Goal: Task Accomplishment & Management: Understand process/instructions

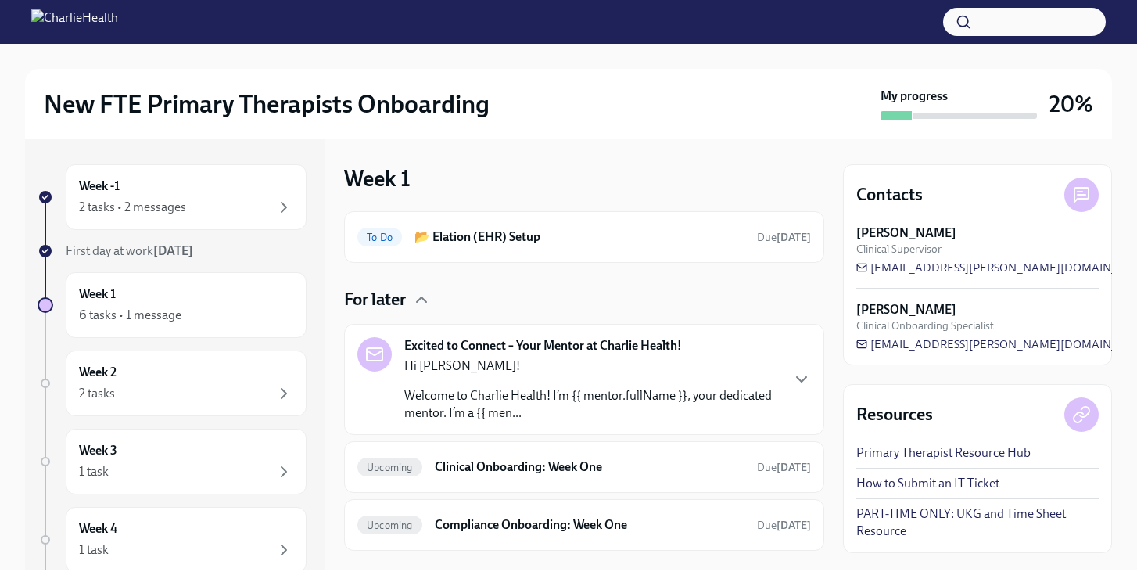
scroll to position [156, 0]
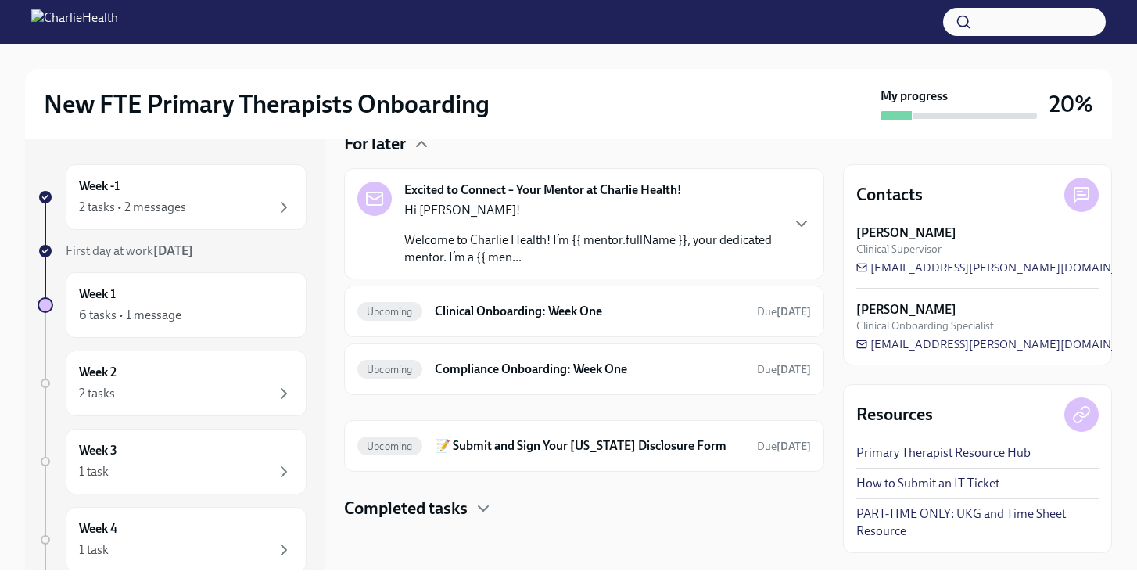
click at [489, 227] on div "Hi [PERSON_NAME]! Welcome to Charlie Health! I’m {{ mentor.fullName }}, your de…" at bounding box center [592, 234] width 376 height 64
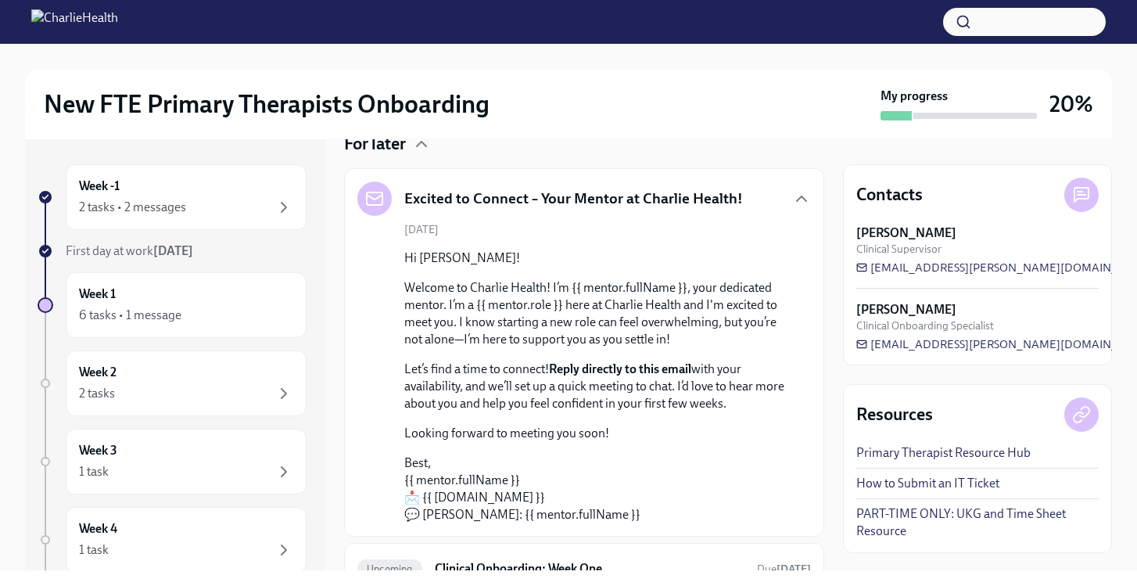
click at [523, 238] on div "[DATE] Hi [PERSON_NAME]! Welcome to Charlie Health! I’m {{ mentor.fullName }}, …" at bounding box center [585, 372] width 454 height 301
click at [800, 197] on icon "button" at bounding box center [801, 198] width 19 height 19
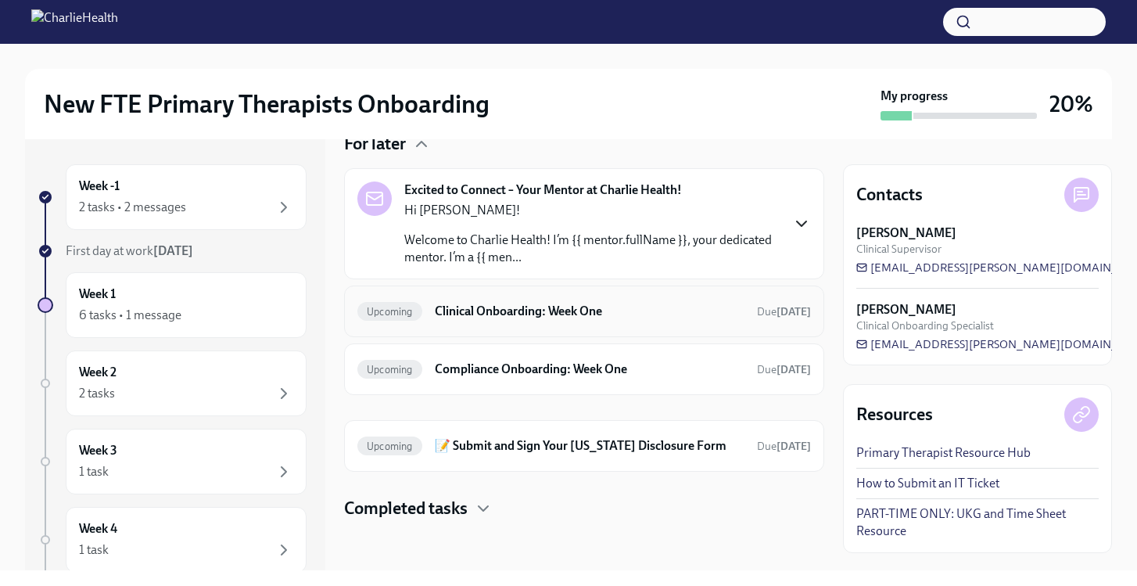
click at [502, 321] on div "Upcoming Clinical Onboarding: Week One Due [DATE]" at bounding box center [585, 311] width 454 height 25
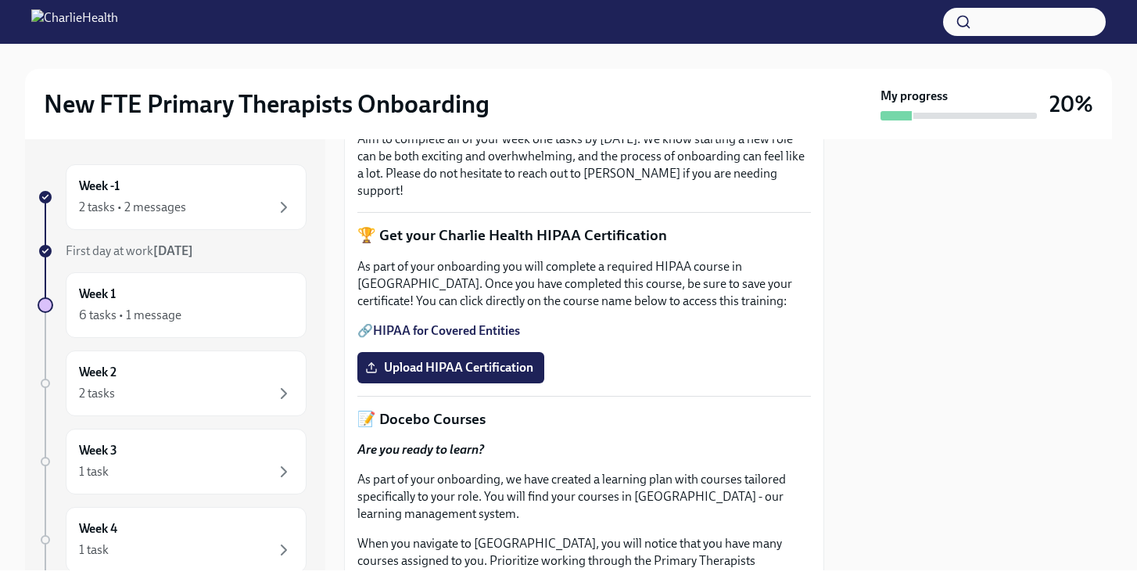
scroll to position [379, 0]
click at [257, 206] on div "2 tasks • 2 messages" at bounding box center [186, 207] width 214 height 19
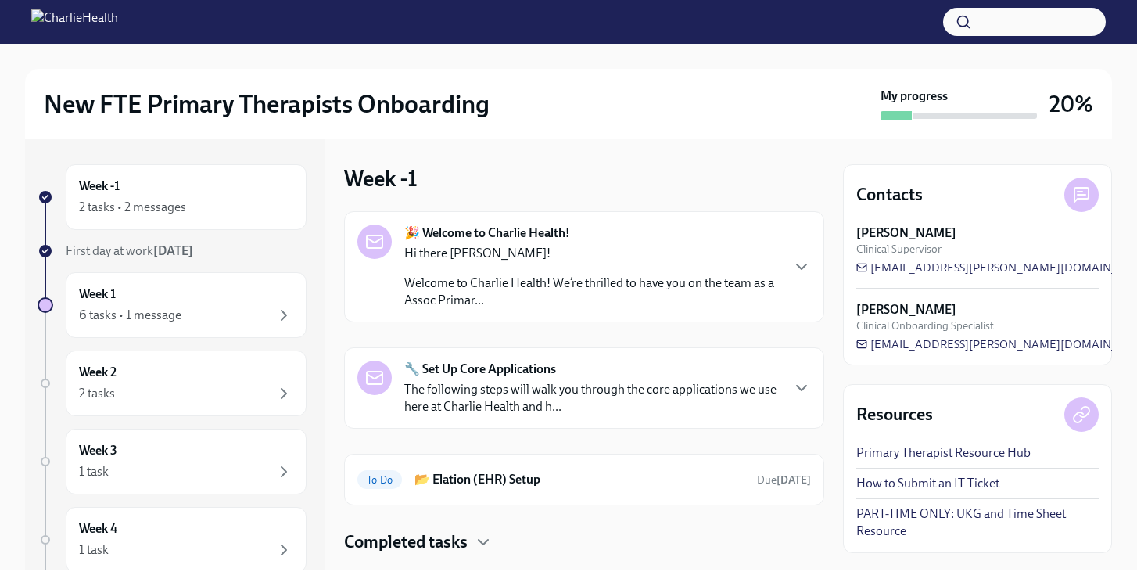
click at [181, 248] on strong "[DATE]" at bounding box center [173, 250] width 40 height 15
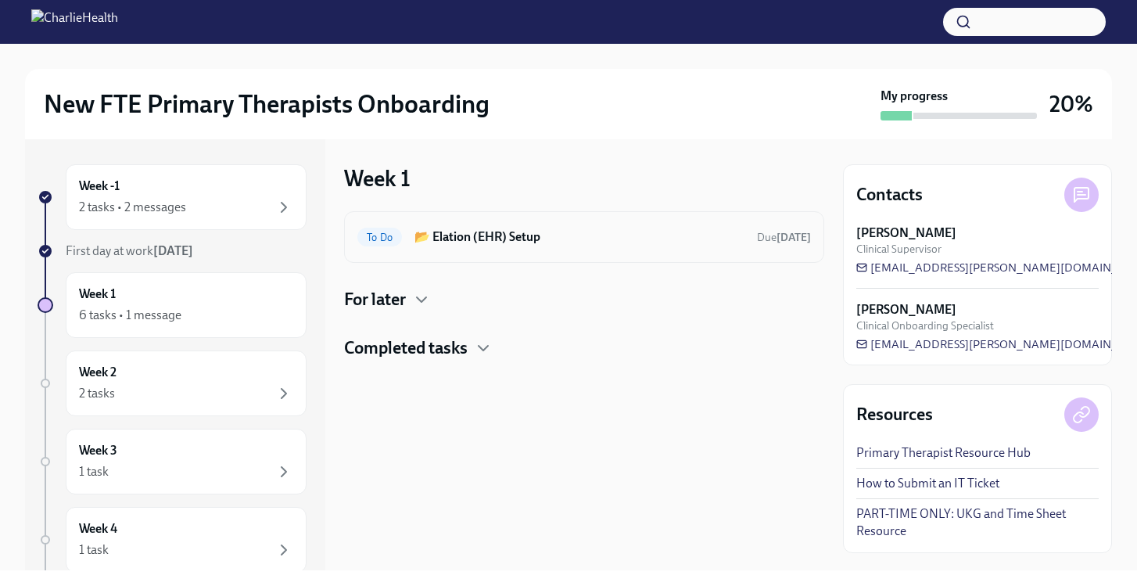
click at [524, 230] on h6 "📂 Elation (EHR) Setup" at bounding box center [580, 236] width 330 height 17
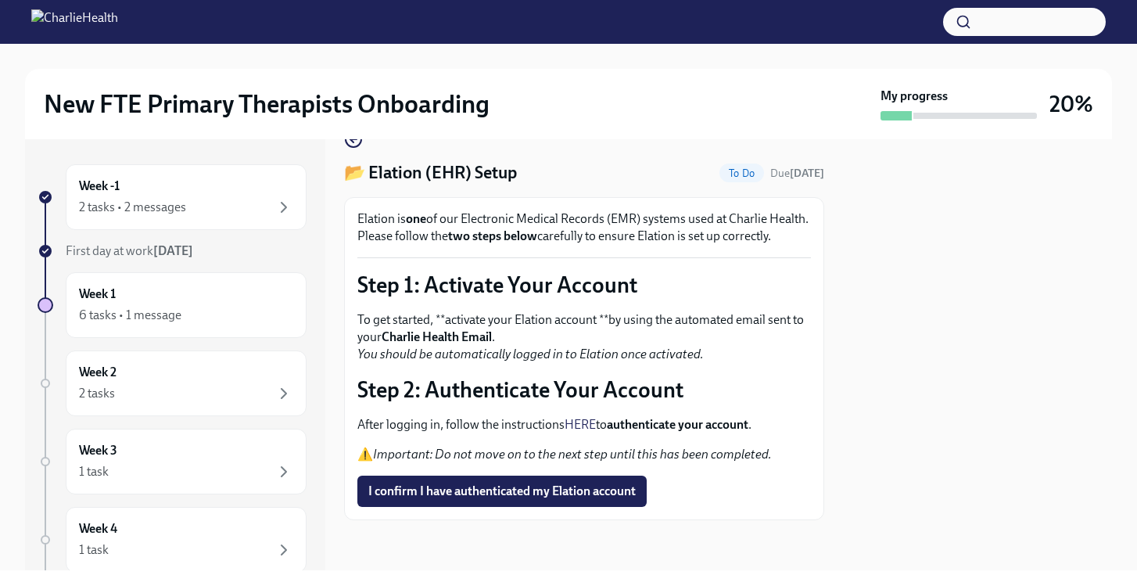
scroll to position [35, 0]
click at [519, 499] on span "I confirm I have authenticated my Elation account" at bounding box center [502, 491] width 268 height 16
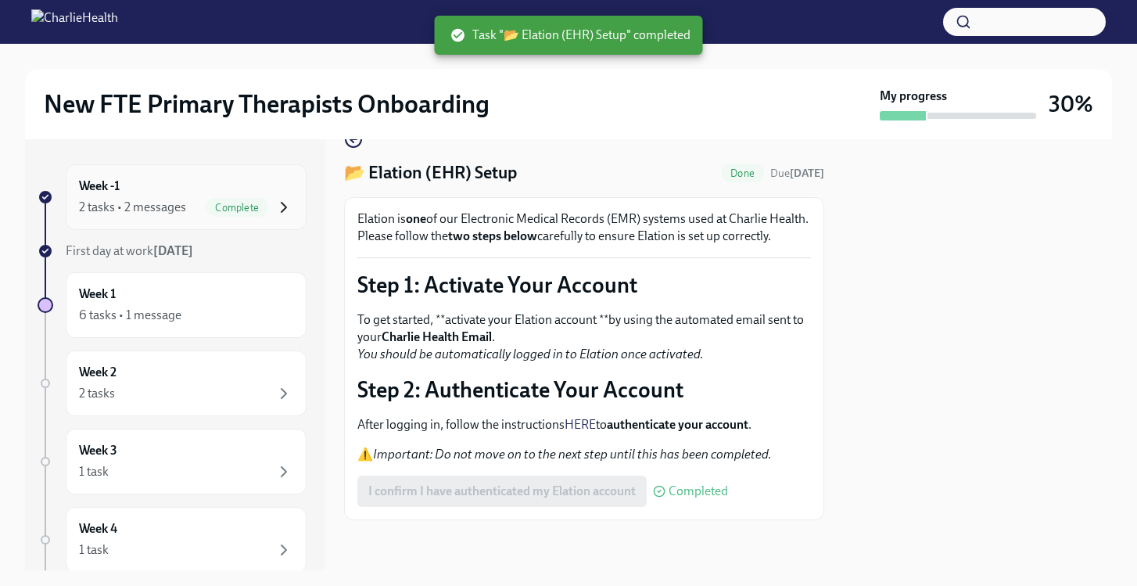
click at [291, 203] on icon "button" at bounding box center [284, 207] width 19 height 19
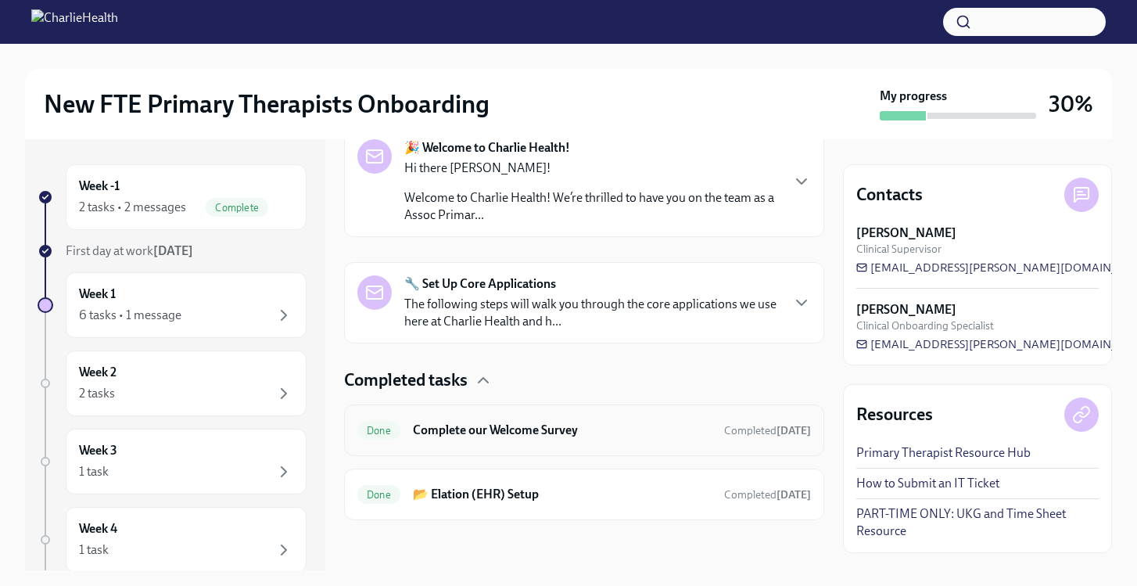
scroll to position [271, 0]
click at [627, 330] on div "🔧 Set Up Core Applications The following steps will walk you through the core a…" at bounding box center [584, 302] width 480 height 81
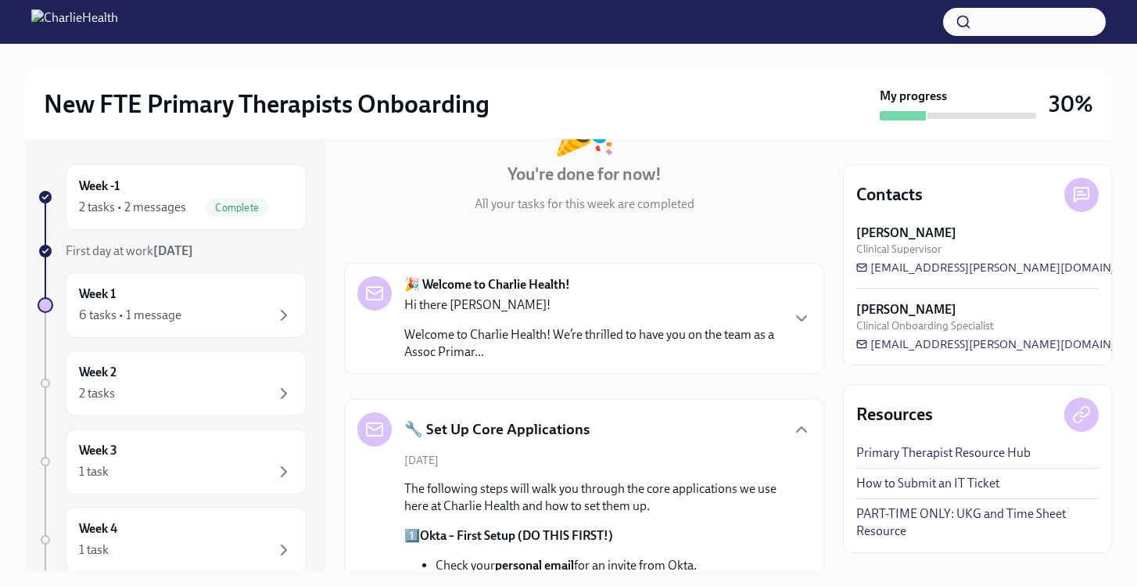
scroll to position [126, 0]
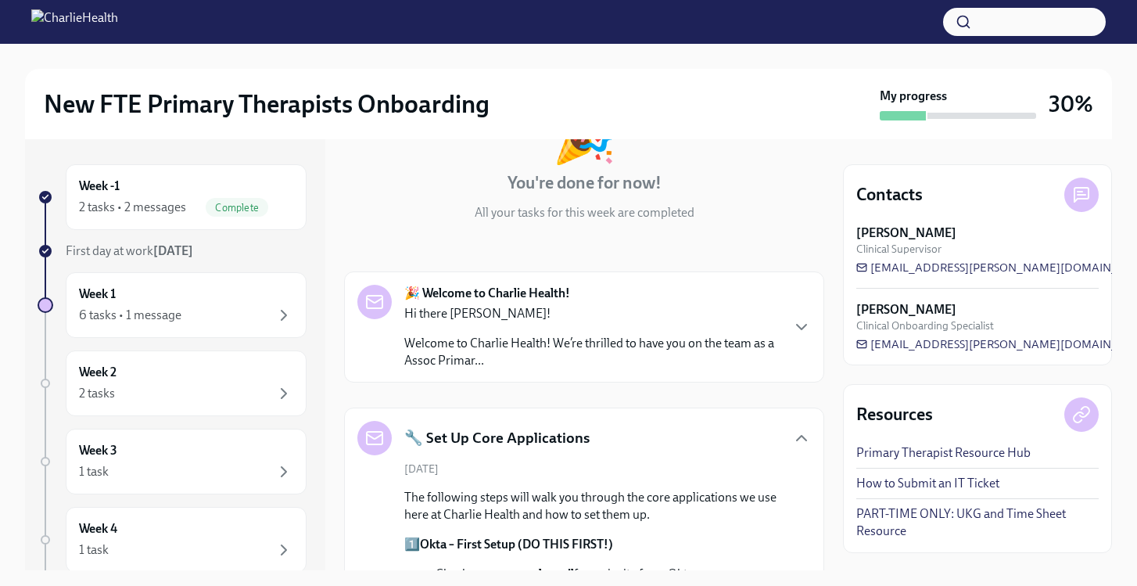
click at [595, 305] on p "Hi there [PERSON_NAME]!" at bounding box center [592, 313] width 376 height 17
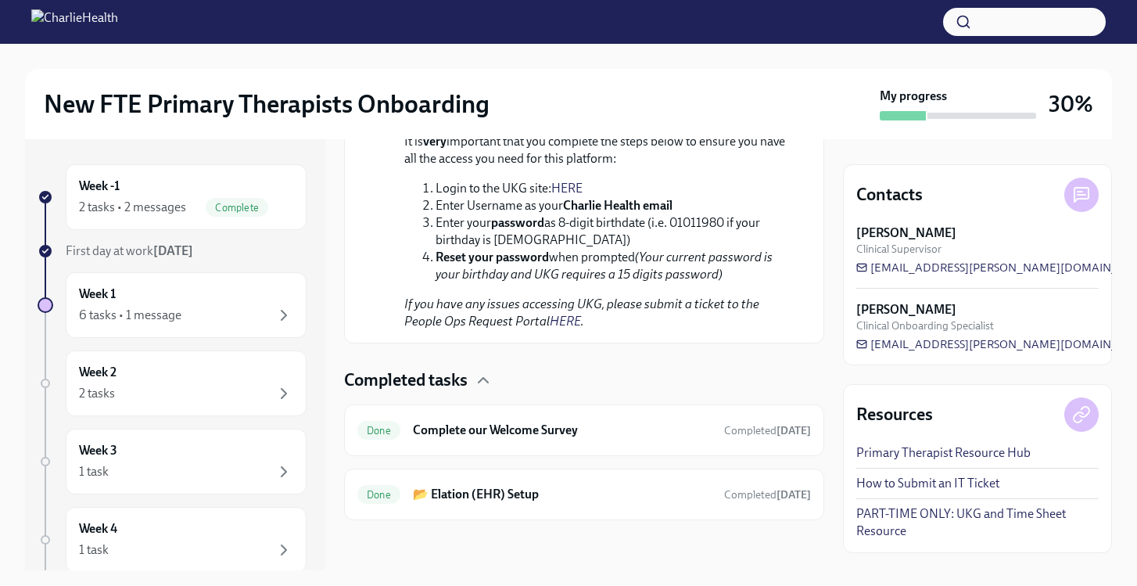
scroll to position [2424, 0]
click at [513, 503] on h6 "📂 Elation (EHR) Setup" at bounding box center [562, 494] width 299 height 17
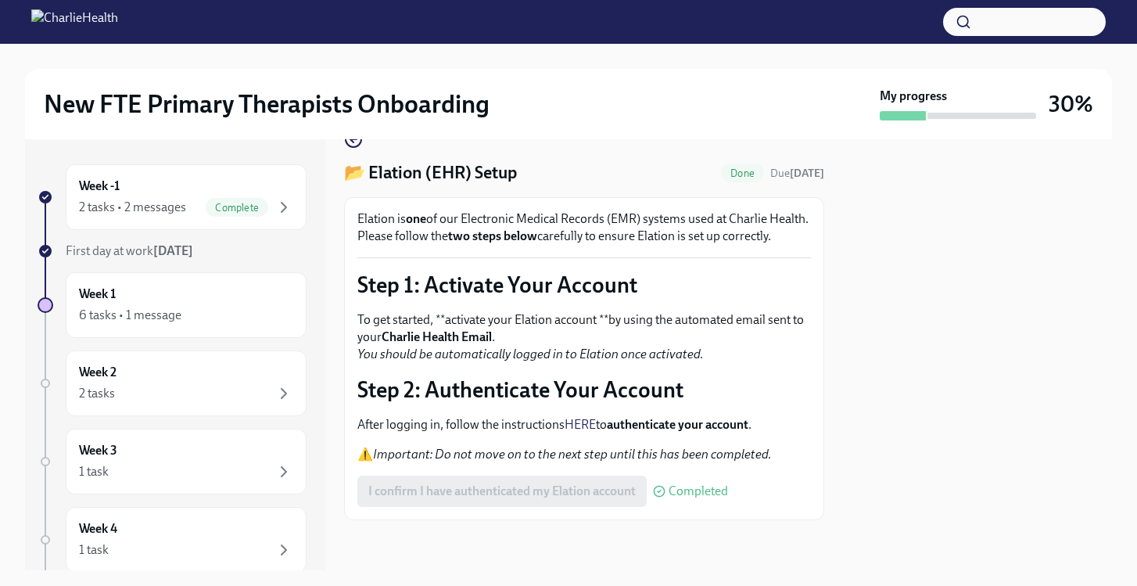
scroll to position [52, 0]
click at [226, 293] on div "Week 1 6 tasks • 1 message" at bounding box center [186, 305] width 214 height 39
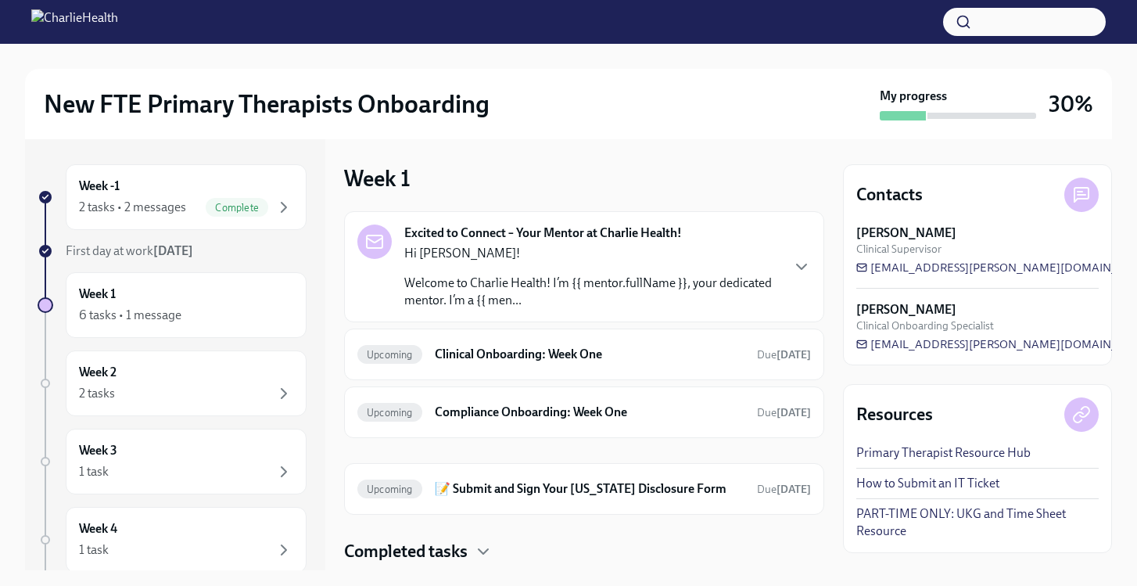
click at [660, 246] on p "Hi [PERSON_NAME]!" at bounding box center [592, 253] width 376 height 17
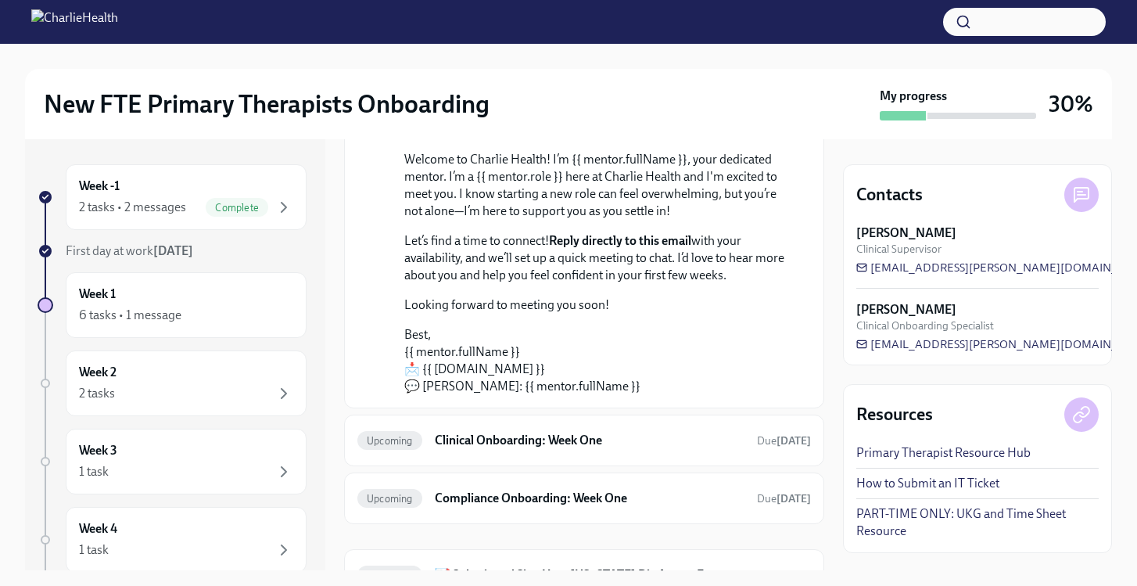
scroll to position [282, 0]
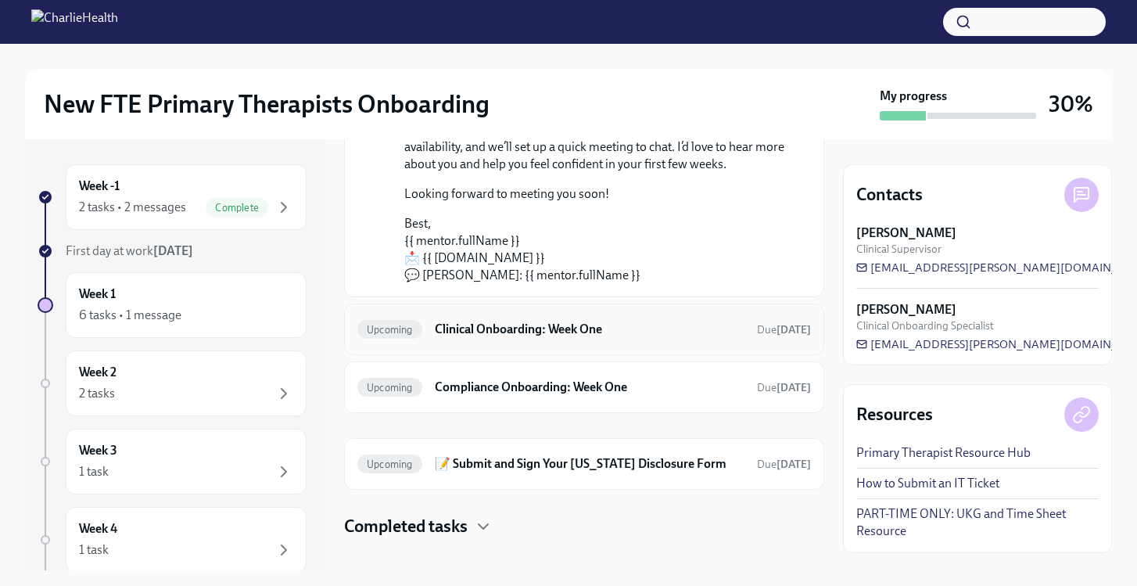
click at [610, 336] on h6 "Clinical Onboarding: Week One" at bounding box center [590, 329] width 310 height 17
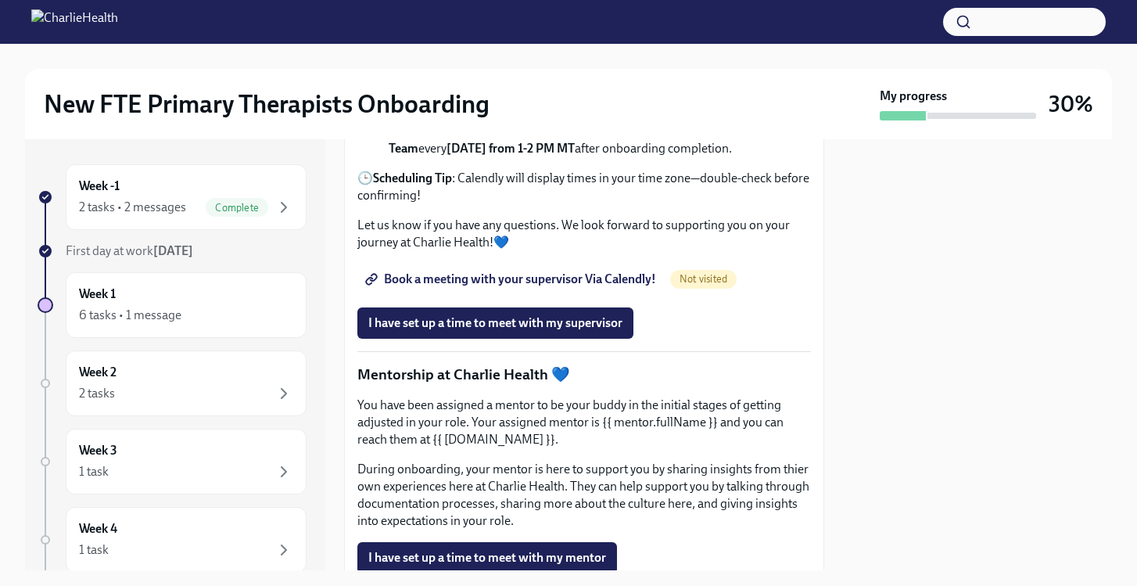
scroll to position [820, 0]
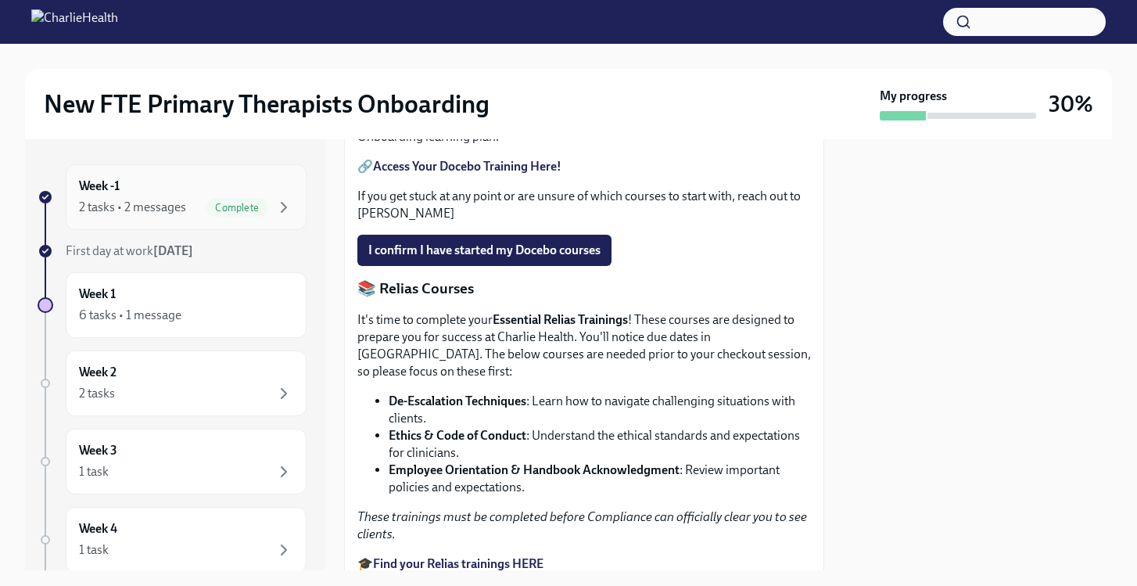
click at [191, 198] on div "2 tasks • 2 messages Complete" at bounding box center [186, 207] width 214 height 19
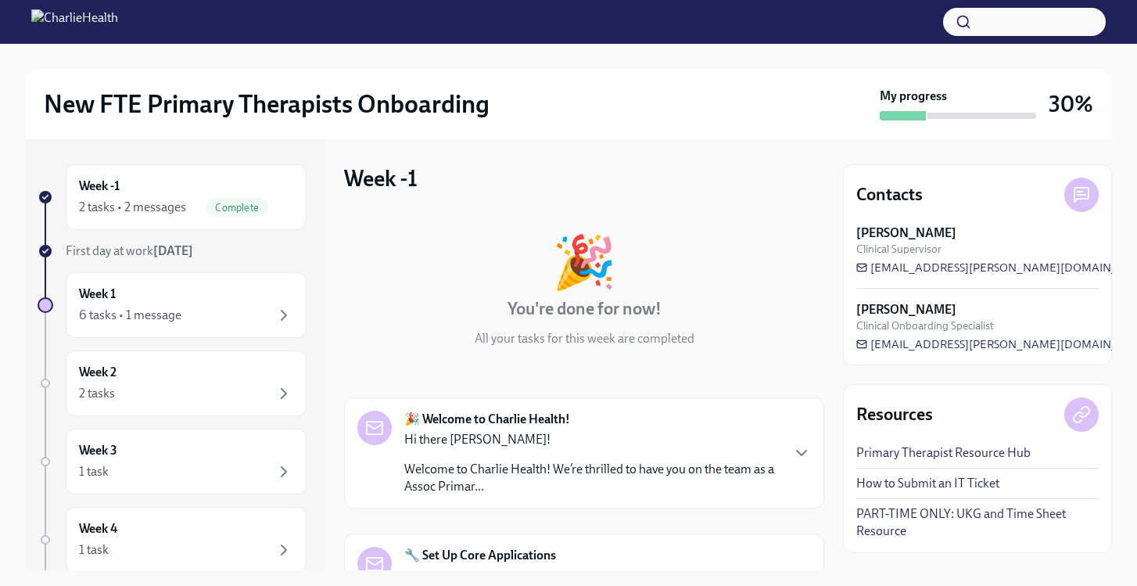
click at [512, 423] on strong "🎉 Welcome to Charlie Health!" at bounding box center [487, 419] width 166 height 17
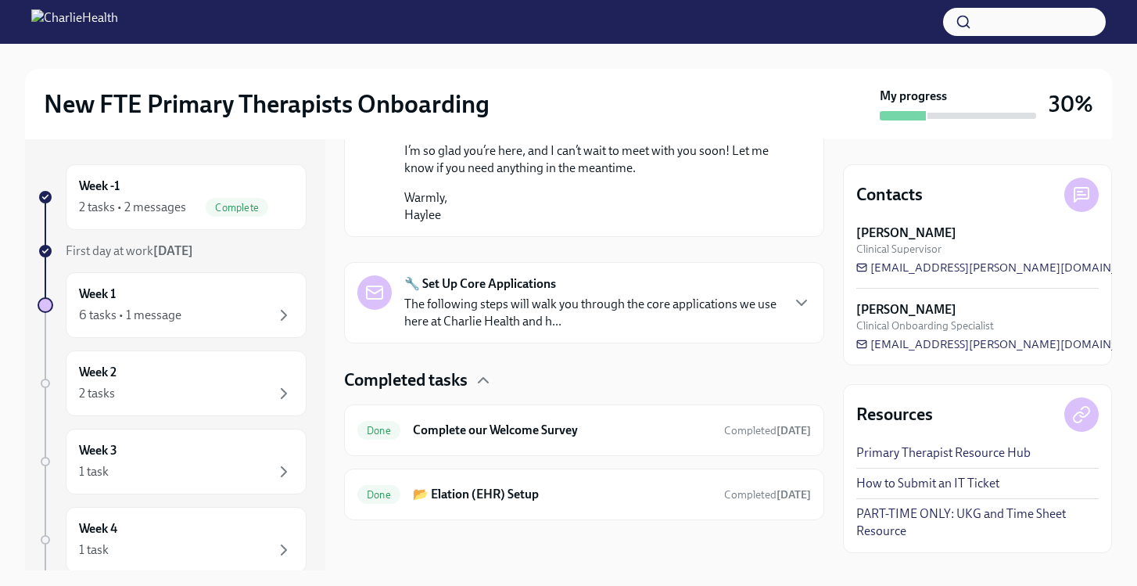
scroll to position [1229, 0]
click at [774, 330] on p "The following steps will walk you through the core applications we use here at …" at bounding box center [592, 313] width 376 height 34
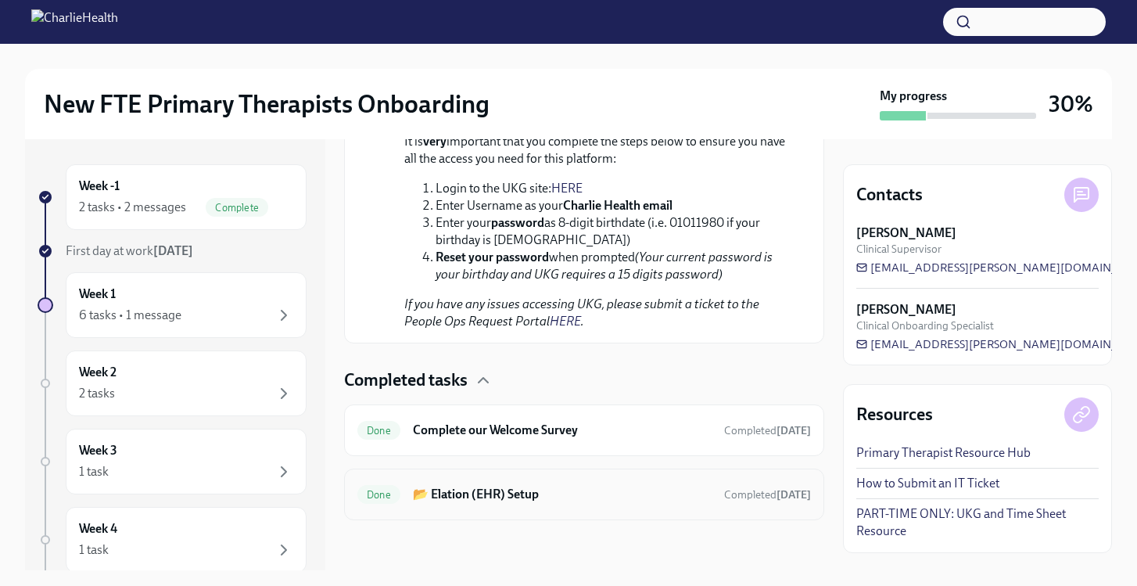
scroll to position [0, 0]
click at [589, 422] on h6 "Complete our Welcome Survey" at bounding box center [562, 430] width 299 height 17
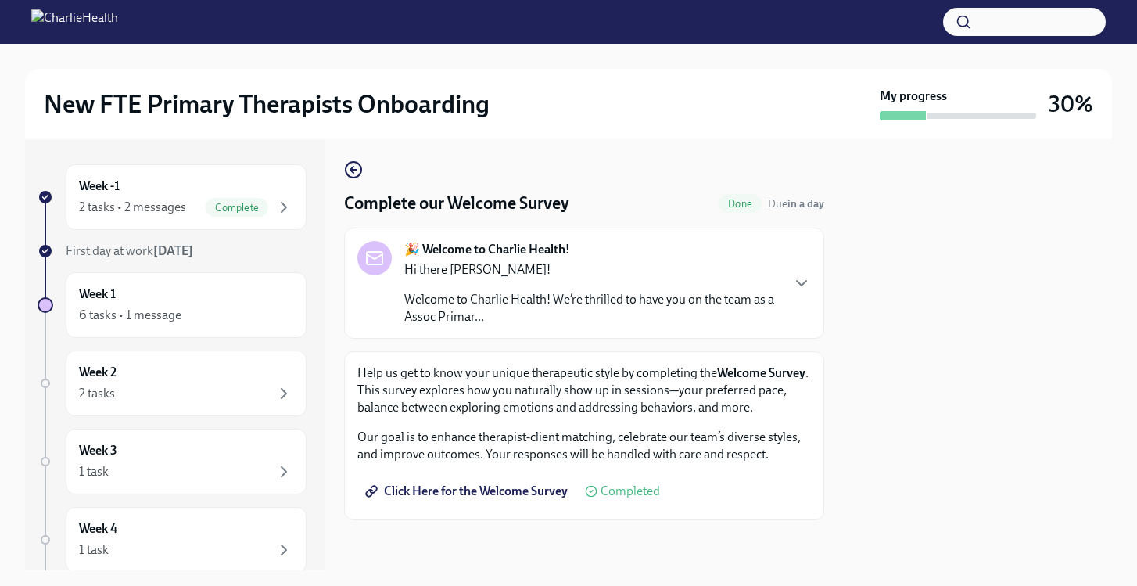
scroll to position [4, 0]
click at [362, 178] on icon "button" at bounding box center [353, 169] width 19 height 19
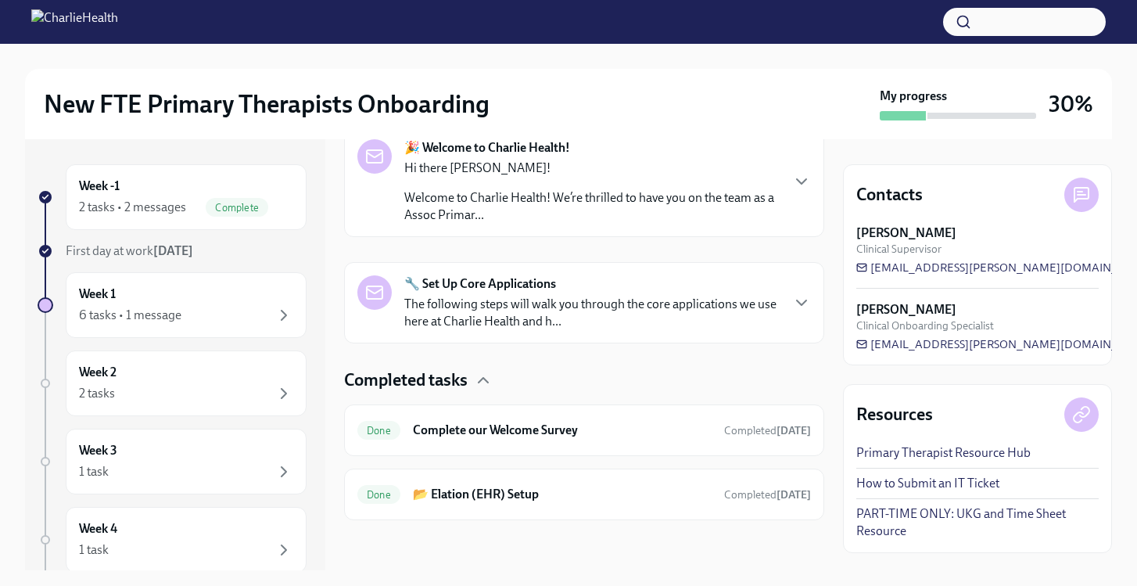
scroll to position [271, 0]
click at [471, 498] on h6 "📂 Elation (EHR) Setup" at bounding box center [562, 494] width 299 height 17
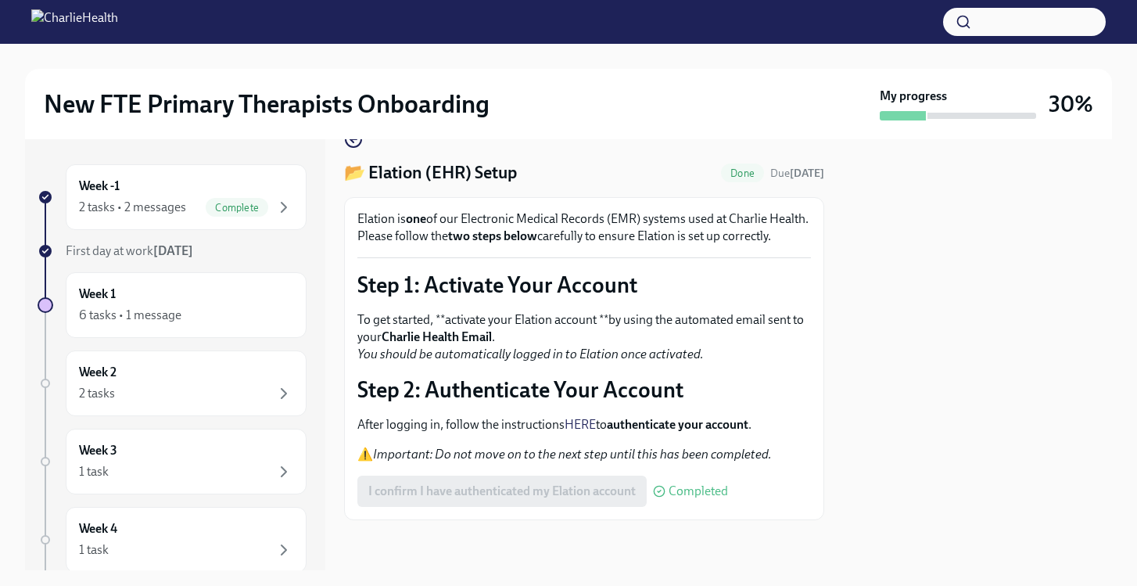
scroll to position [52, 0]
click at [190, 306] on div "6 tasks • 1 message" at bounding box center [186, 315] width 214 height 19
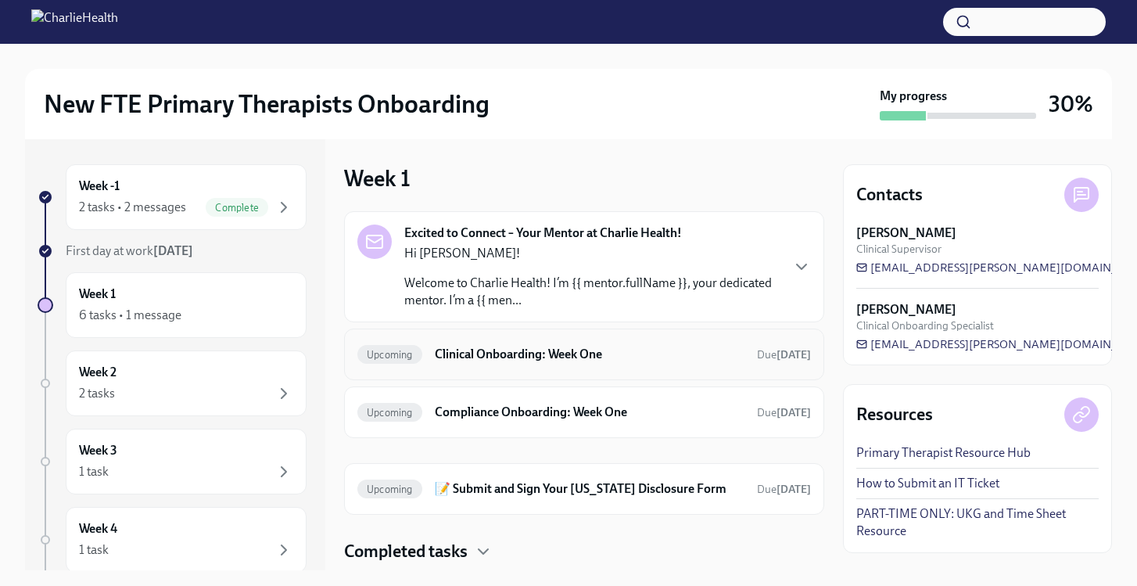
click at [490, 354] on h6 "Clinical Onboarding: Week One" at bounding box center [590, 354] width 310 height 17
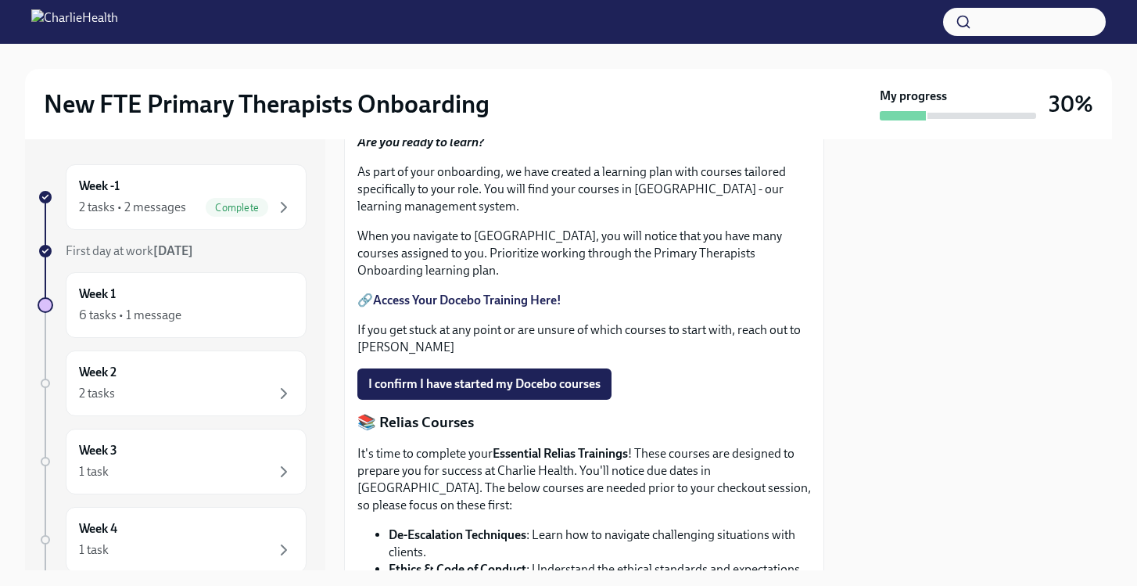
scroll to position [706, 0]
